Goal: Find specific page/section: Find specific page/section

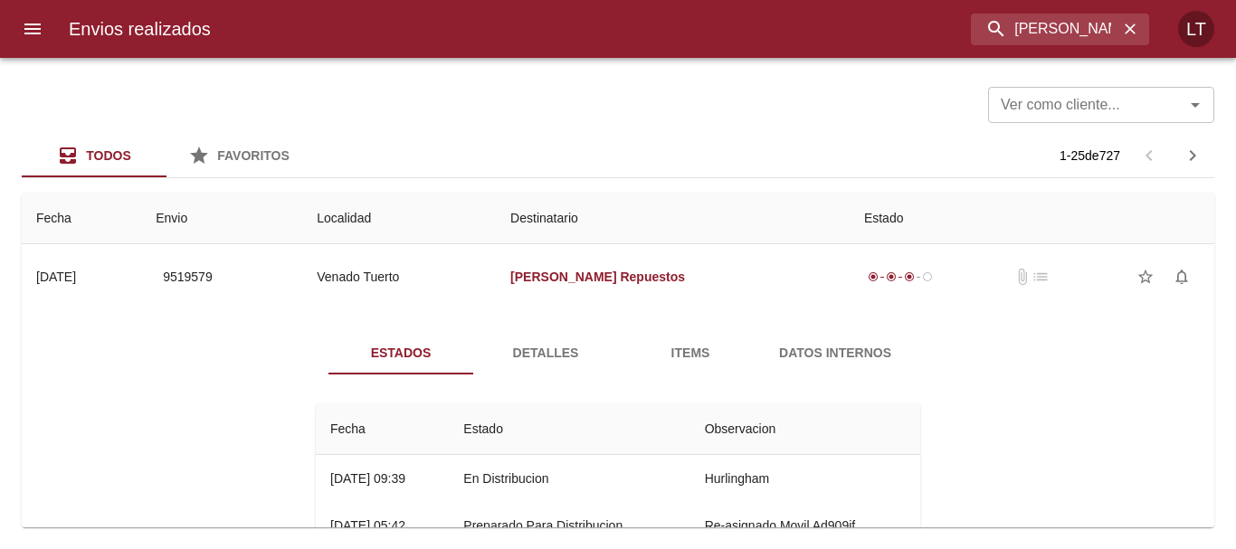
click at [1018, 35] on input "[PERSON_NAME] repuestos" at bounding box center [1044, 30] width 147 height 32
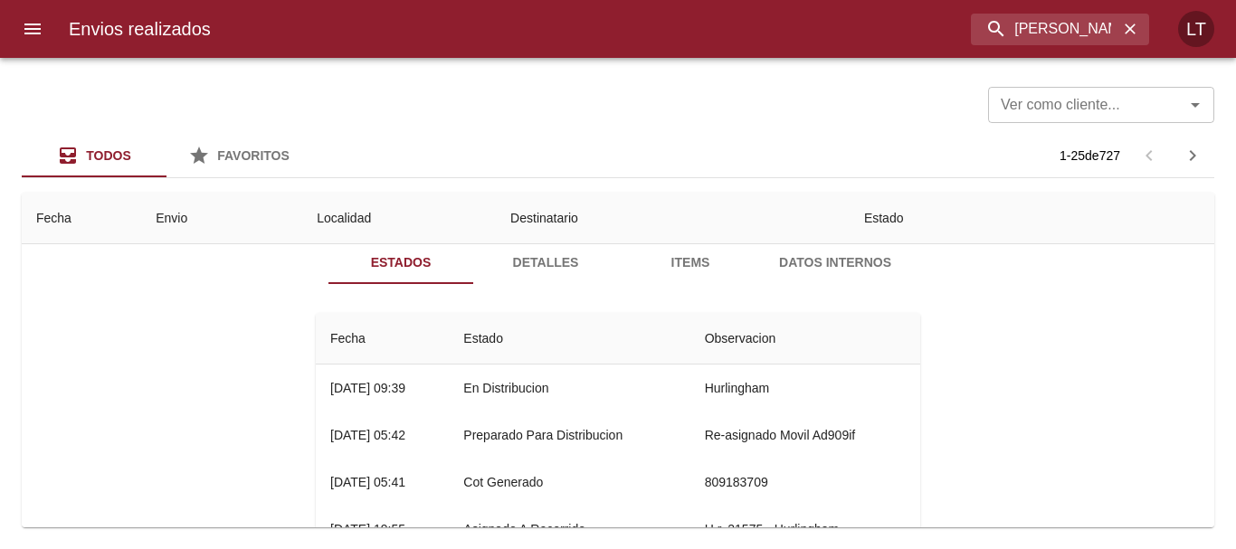
click at [1018, 35] on input "[PERSON_NAME] repuestos" at bounding box center [1044, 30] width 147 height 32
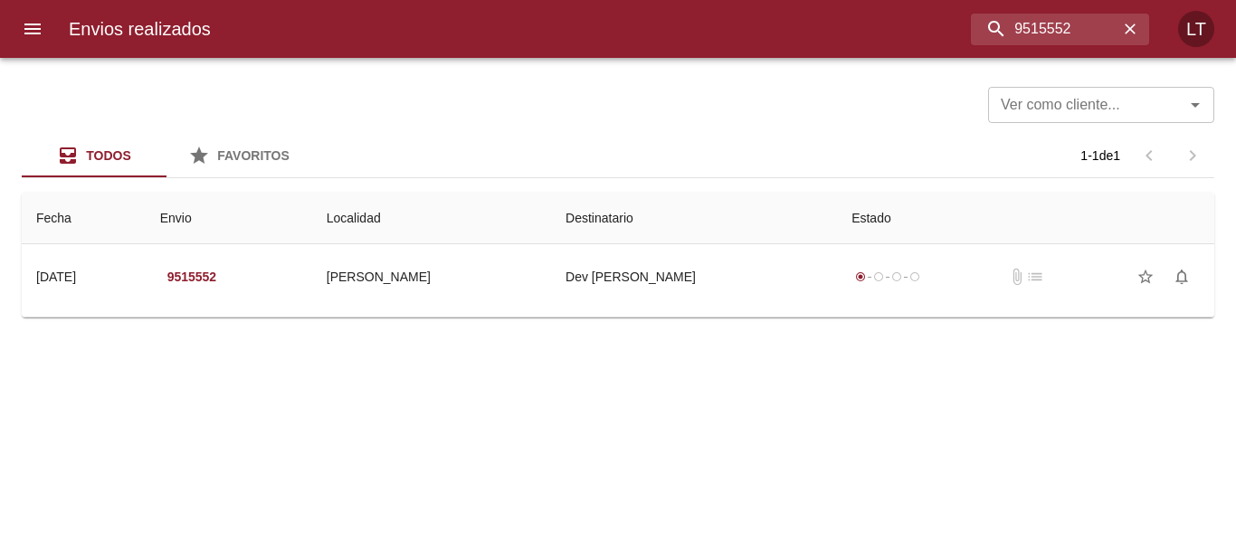
scroll to position [0, 0]
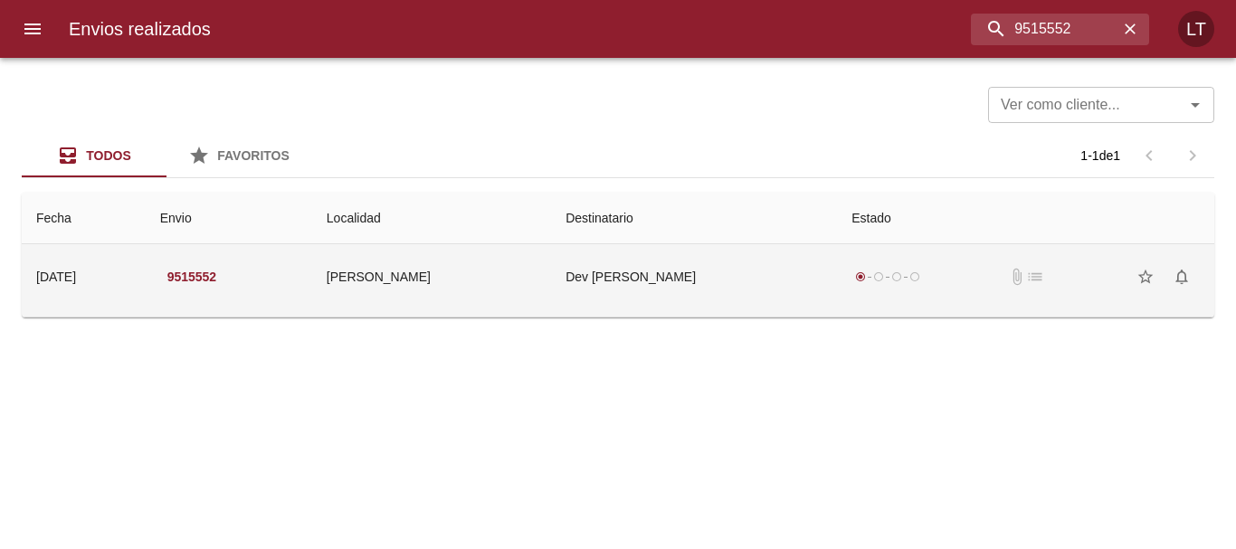
click at [817, 279] on td "Dev [PERSON_NAME]" at bounding box center [694, 276] width 286 height 65
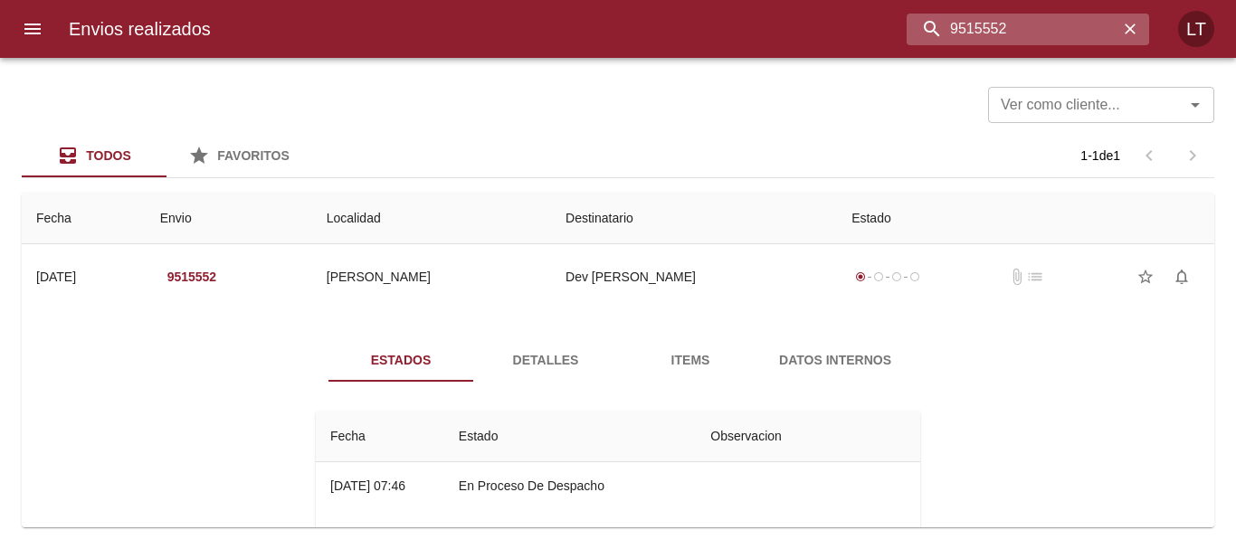
click at [1009, 16] on input "9515552" at bounding box center [1012, 30] width 212 height 32
type input "9472297"
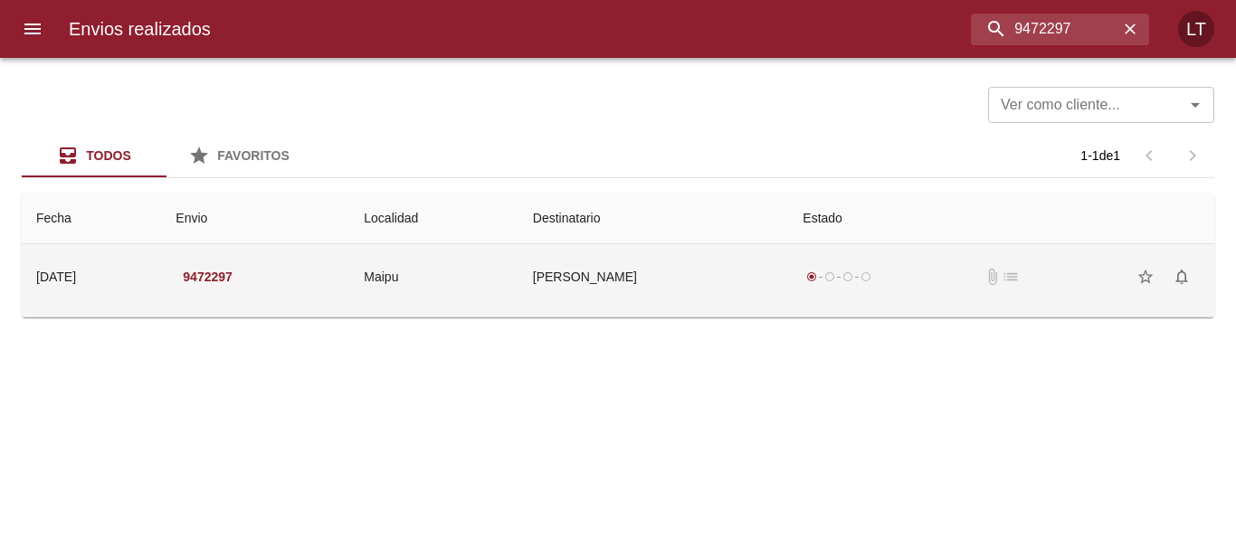
click at [796, 260] on td "radio_button_checked radio_button_unchecked radio_button_unchecked radio_button…" at bounding box center [1001, 276] width 426 height 65
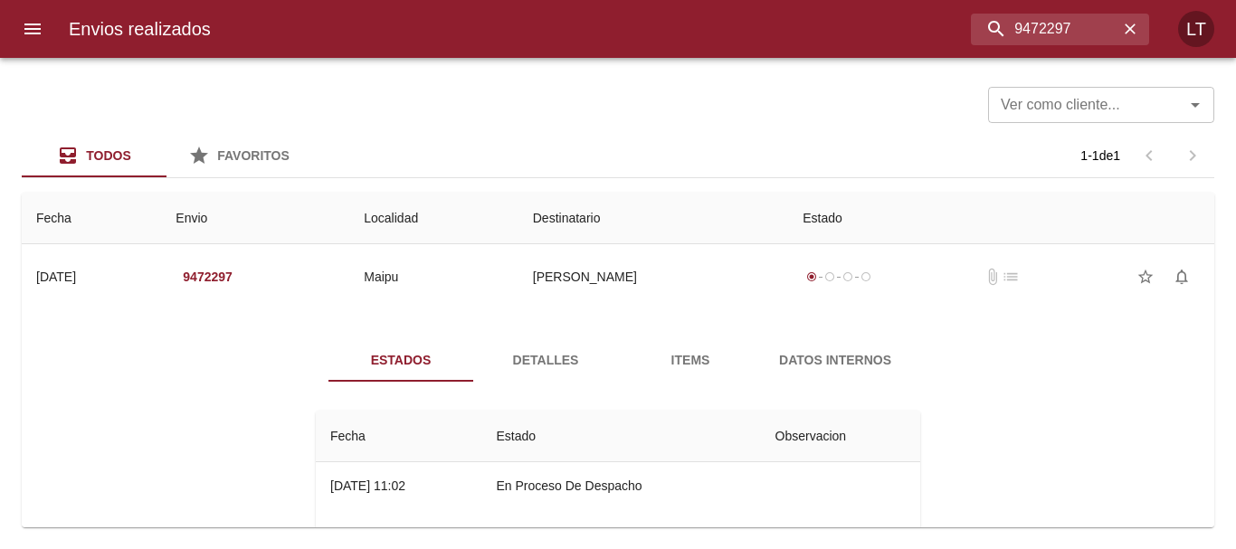
click at [583, 364] on span "Detalles" at bounding box center [545, 360] width 123 height 23
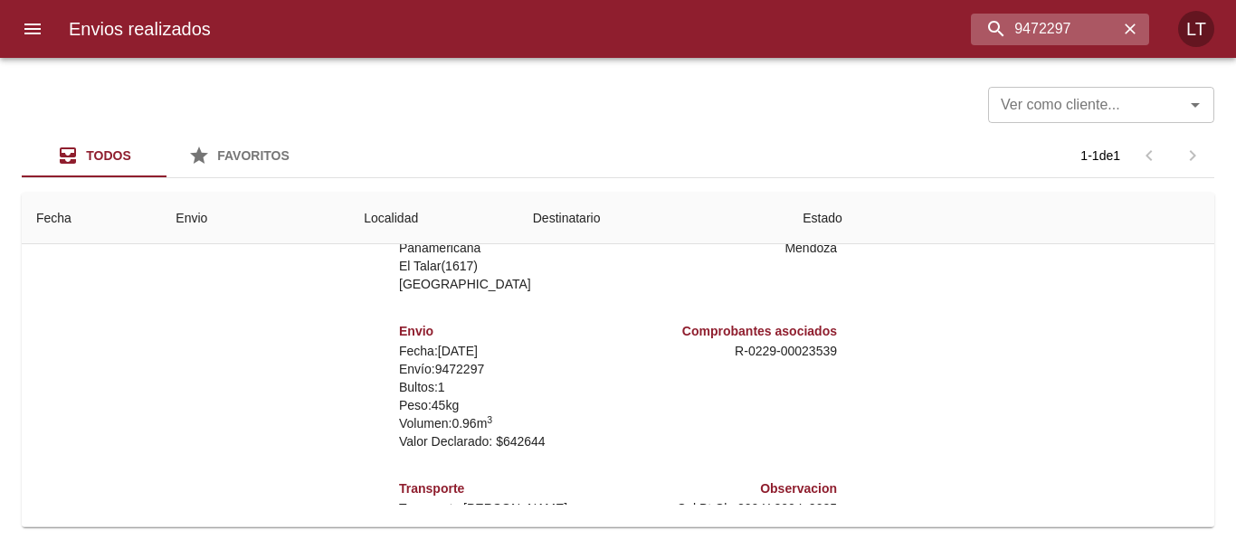
click at [1123, 32] on icon "button" at bounding box center [1130, 29] width 18 height 18
